Goal: Task Accomplishment & Management: Manage account settings

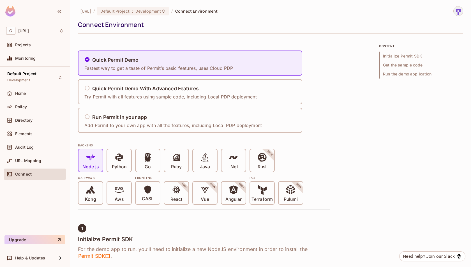
scroll to position [37, 0]
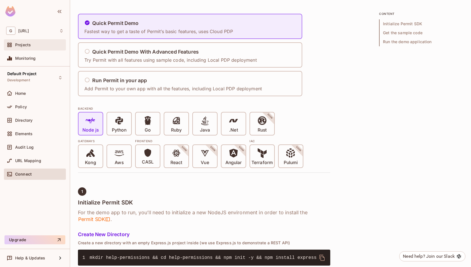
click at [52, 42] on div "Projects" at bounding box center [35, 45] width 58 height 7
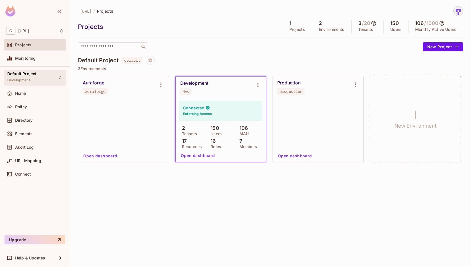
click at [37, 76] on div "Default Project Development" at bounding box center [35, 77] width 62 height 15
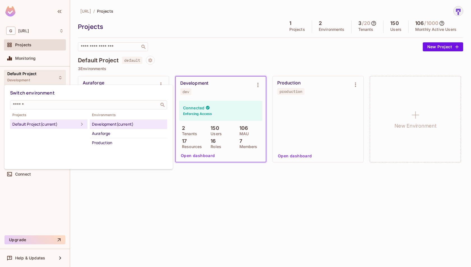
click at [37, 76] on div at bounding box center [235, 133] width 471 height 267
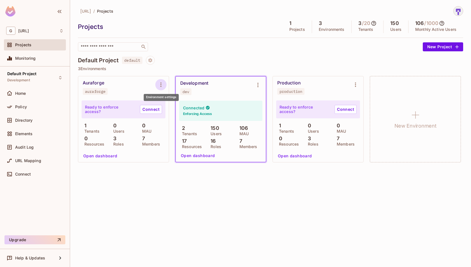
click at [161, 83] on icon "Environment settings" at bounding box center [161, 85] width 1 height 4
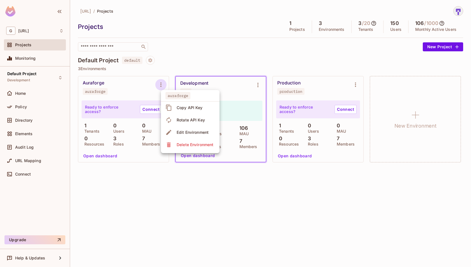
click at [183, 143] on div "Delete Environment" at bounding box center [195, 145] width 37 height 6
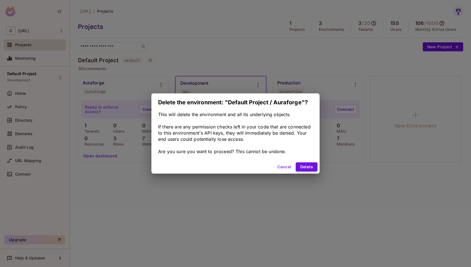
click at [307, 169] on button "Delete" at bounding box center [307, 166] width 22 height 9
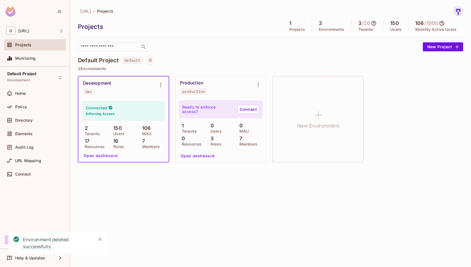
click at [104, 154] on button "Open dashboard" at bounding box center [100, 155] width 39 height 9
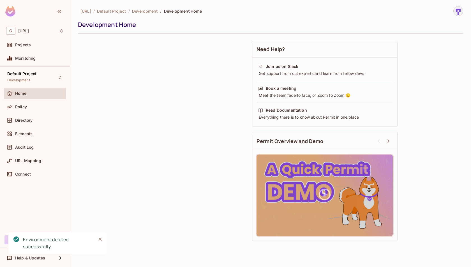
click at [104, 154] on div "Need Help? Join us on Slack Get support from out experts and learn from fellow …" at bounding box center [271, 141] width 386 height 206
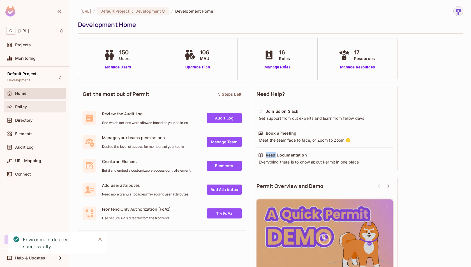
click at [38, 105] on div "Policy" at bounding box center [39, 107] width 49 height 4
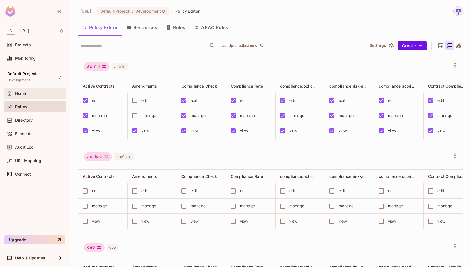
click at [34, 95] on div "Home" at bounding box center [39, 93] width 49 height 4
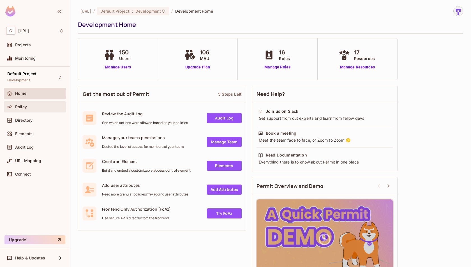
click at [32, 106] on div "Policy" at bounding box center [39, 107] width 49 height 4
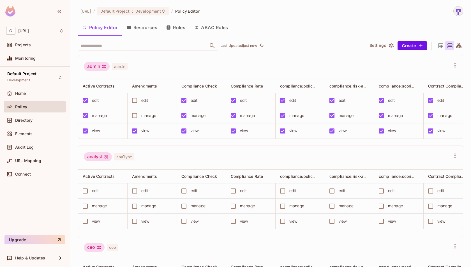
click at [176, 52] on div "​ Last Updated just now Settings Create admin admin Active Contracts Amendments…" at bounding box center [271, 154] width 386 height 227
click at [33, 123] on div "Directory" at bounding box center [35, 120] width 58 height 7
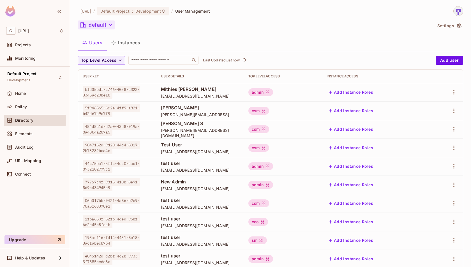
click at [110, 24] on icon "button" at bounding box center [111, 25] width 6 height 6
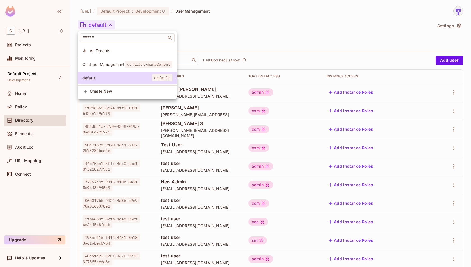
click at [124, 66] on span "Contract Management" at bounding box center [104, 64] width 42 height 5
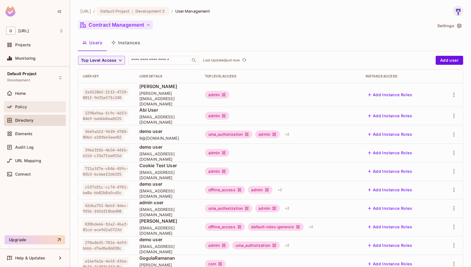
click at [22, 106] on span "Policy" at bounding box center [21, 107] width 12 height 4
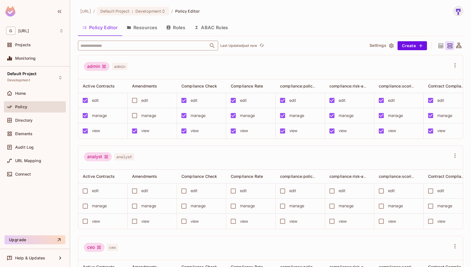
click at [142, 43] on input "text" at bounding box center [143, 46] width 128 height 10
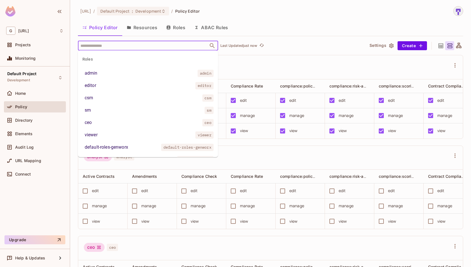
click at [283, 56] on div "admin admin" at bounding box center [270, 67] width 385 height 24
